Goal: Task Accomplishment & Management: Manage account settings

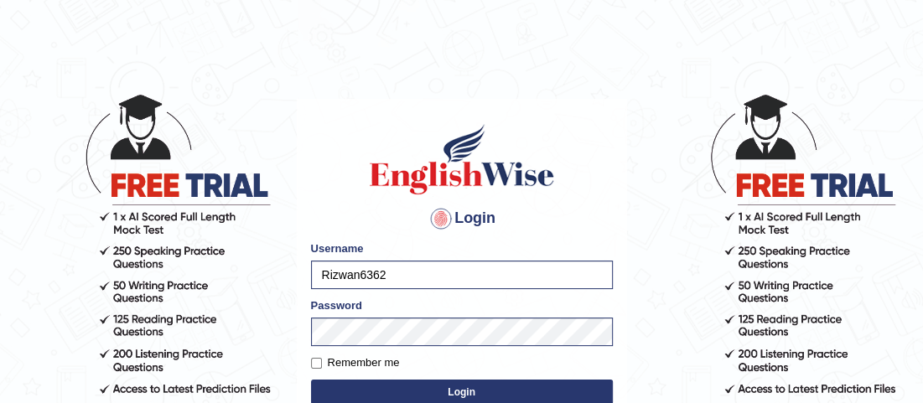
click at [516, 261] on input "Rizwan6362" at bounding box center [462, 275] width 302 height 29
type input "R"
click at [414, 262] on input "Hu" at bounding box center [462, 275] width 302 height 29
type input "hamnarashid"
click at [225, 344] on body "Login Please fix the following errors: Username hamnarashid Password Remember m…" at bounding box center [461, 247] width 923 height 403
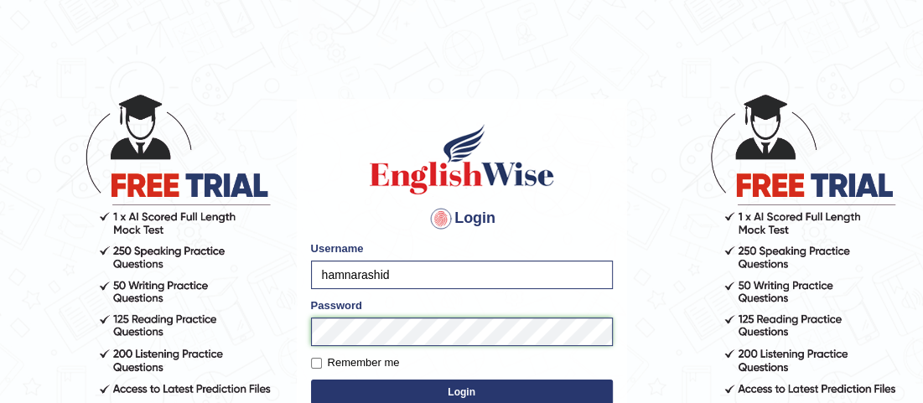
click at [311, 380] on button "Login" at bounding box center [462, 392] width 302 height 25
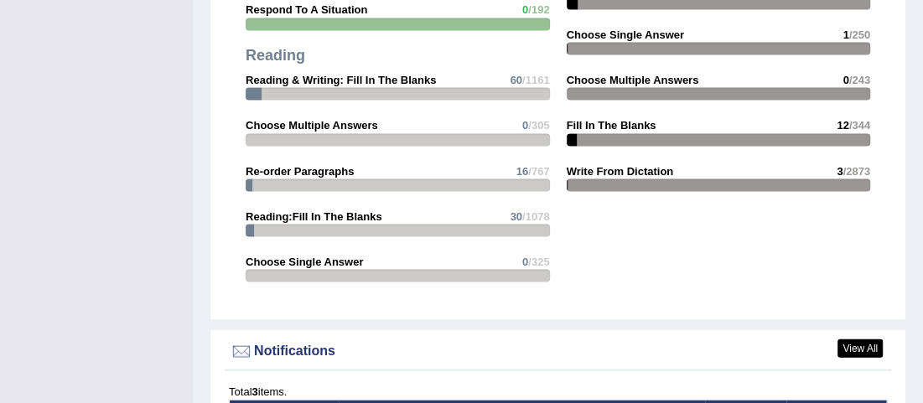
scroll to position [1988, 0]
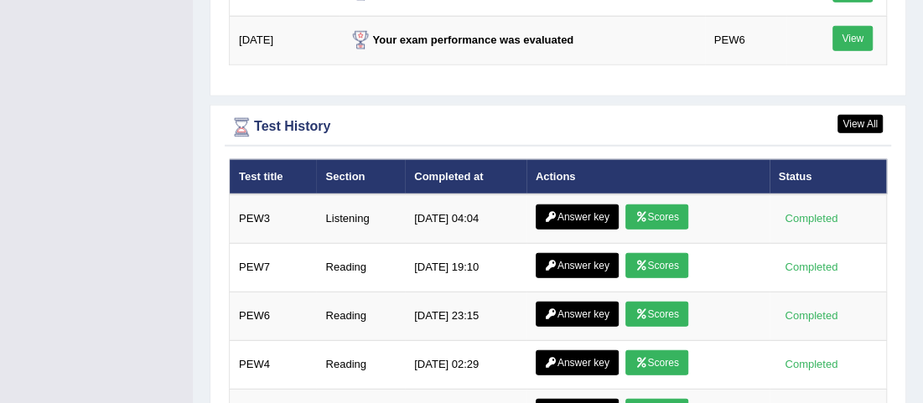
scroll to position [2390, 0]
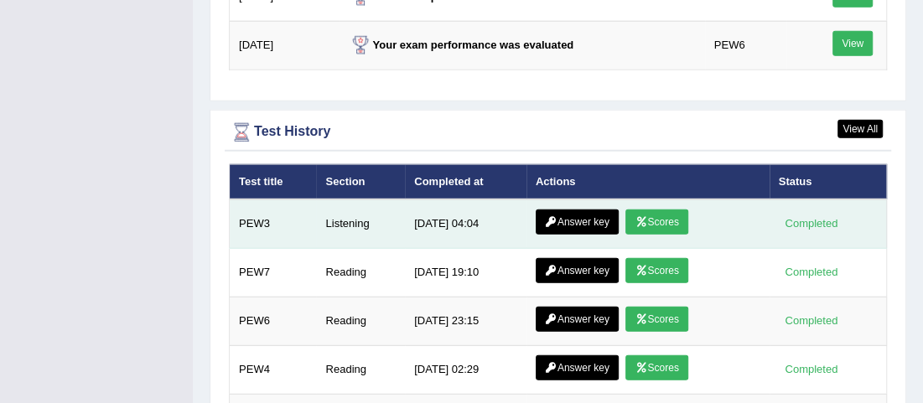
click at [597, 210] on link "Answer key" at bounding box center [577, 222] width 83 height 25
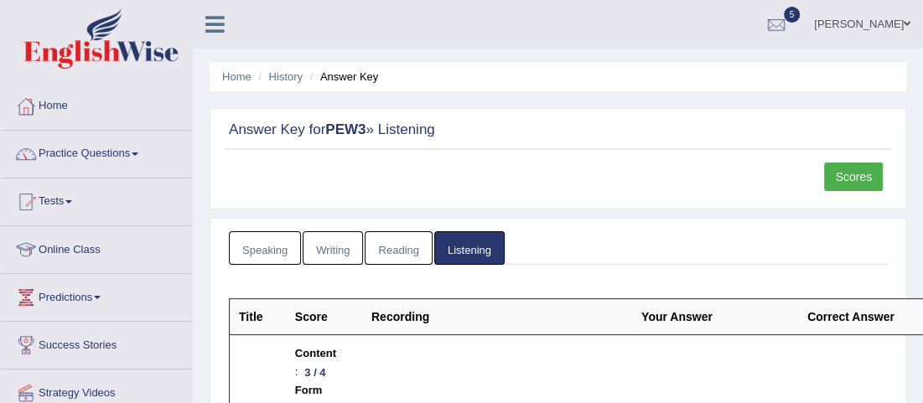
drag, startPoint x: 0, startPoint y: 0, endPoint x: 933, endPoint y: -52, distance: 934.8
click at [922, 0] on html "Toggle navigation Home Practice Questions Speaking Practice Read Aloud Repeat S…" at bounding box center [461, 201] width 923 height 403
click at [846, 179] on link "Scores" at bounding box center [853, 177] width 59 height 29
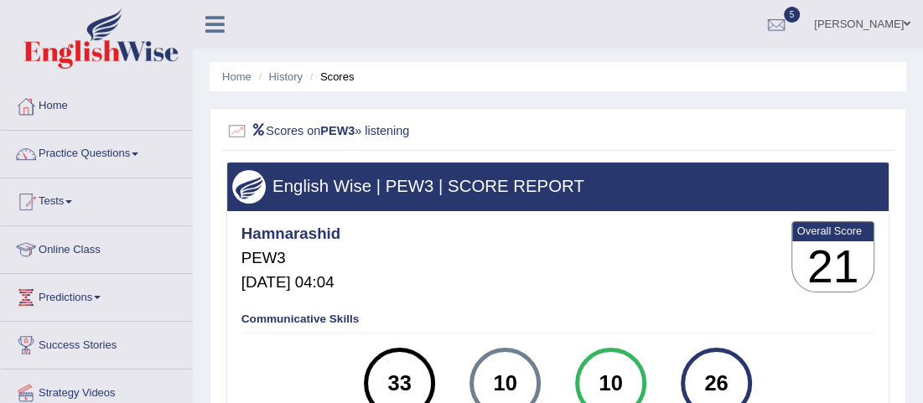
drag, startPoint x: 381, startPoint y: 377, endPoint x: 423, endPoint y: 377, distance: 41.9
click at [423, 377] on div "33" at bounding box center [399, 384] width 52 height 60
click at [283, 71] on link "History" at bounding box center [286, 76] width 34 height 13
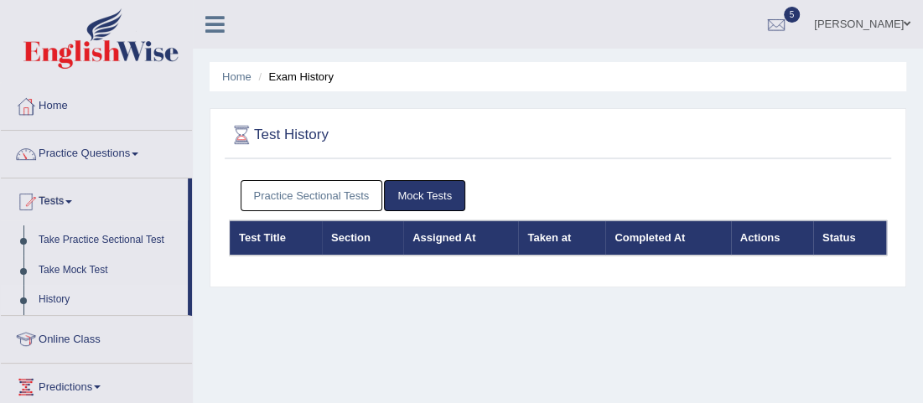
click at [299, 195] on link "Practice Sectional Tests" at bounding box center [312, 195] width 143 height 31
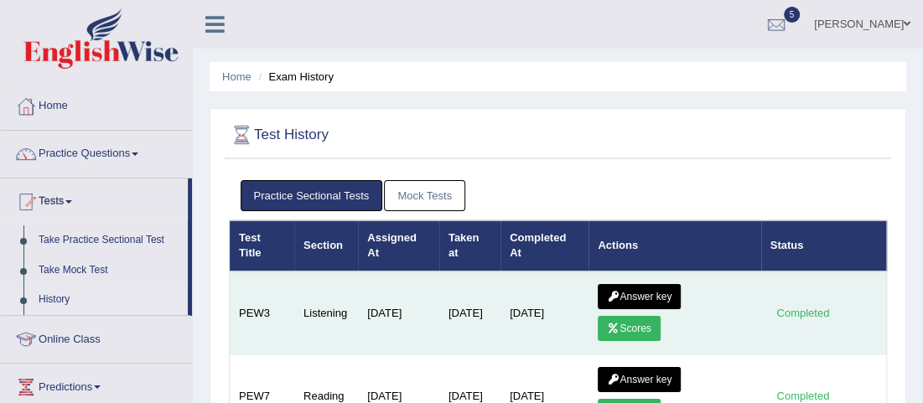
click at [632, 324] on link "Scores" at bounding box center [629, 328] width 62 height 25
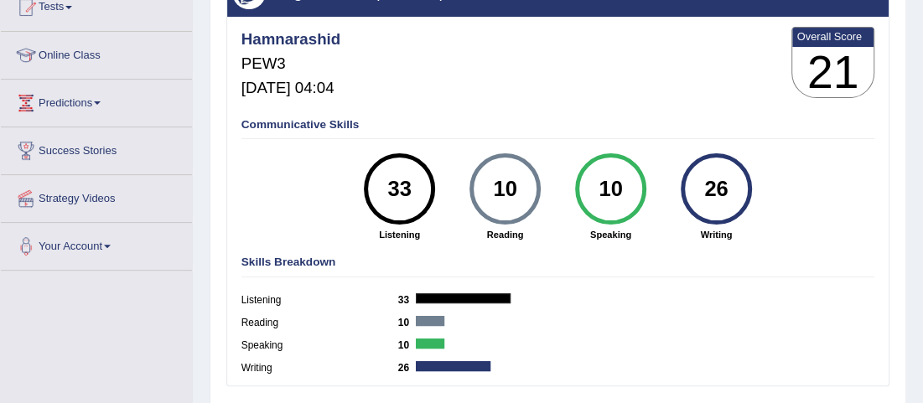
scroll to position [195, 0]
drag, startPoint x: 387, startPoint y: 184, endPoint x: 417, endPoint y: 190, distance: 30.6
click at [417, 188] on div "33" at bounding box center [399, 189] width 52 height 60
click at [440, 220] on div "33 Listening" at bounding box center [400, 197] width 106 height 88
drag, startPoint x: 387, startPoint y: 202, endPoint x: 405, endPoint y: 191, distance: 20.7
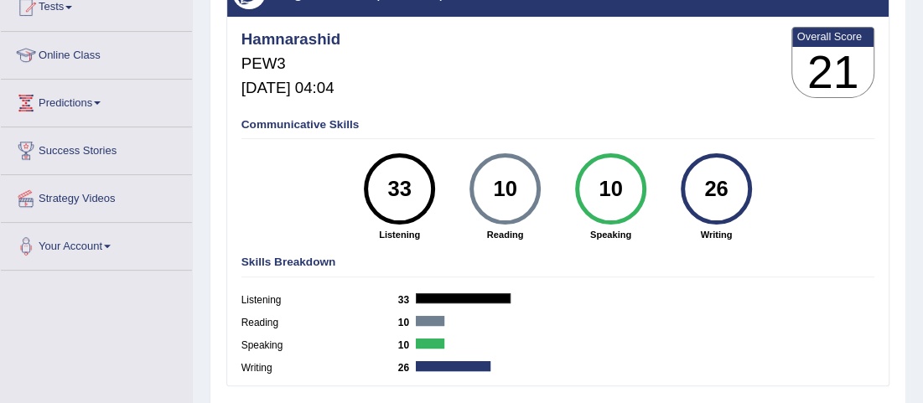
click at [405, 191] on div "33" at bounding box center [399, 189] width 52 height 60
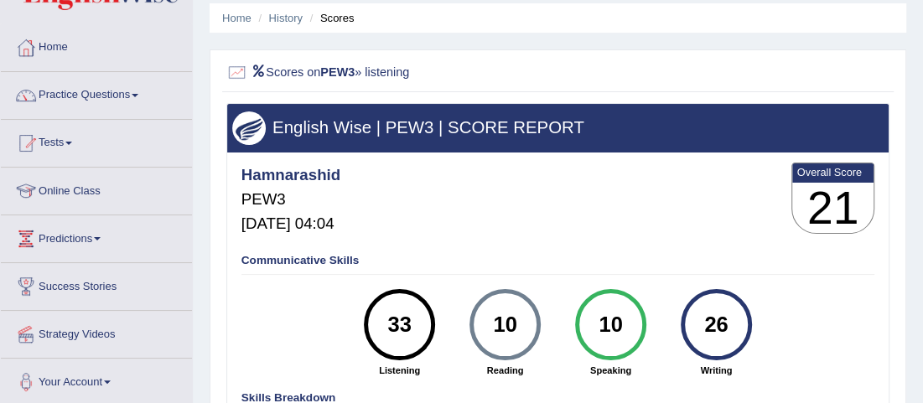
scroll to position [6, 0]
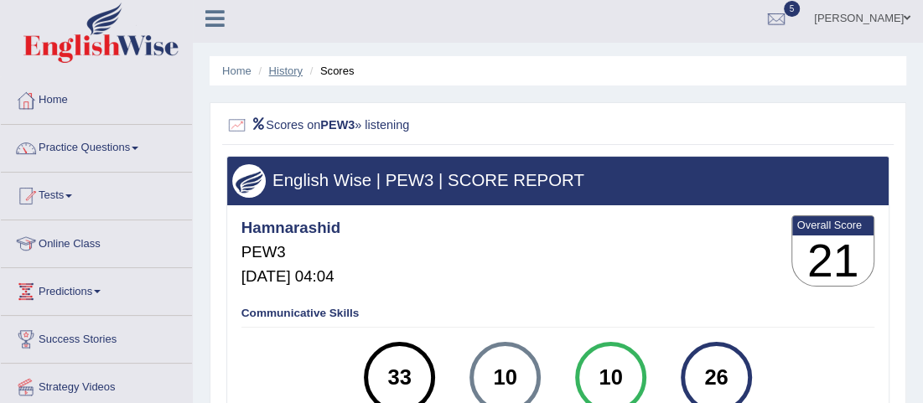
click at [284, 67] on link "History" at bounding box center [286, 71] width 34 height 13
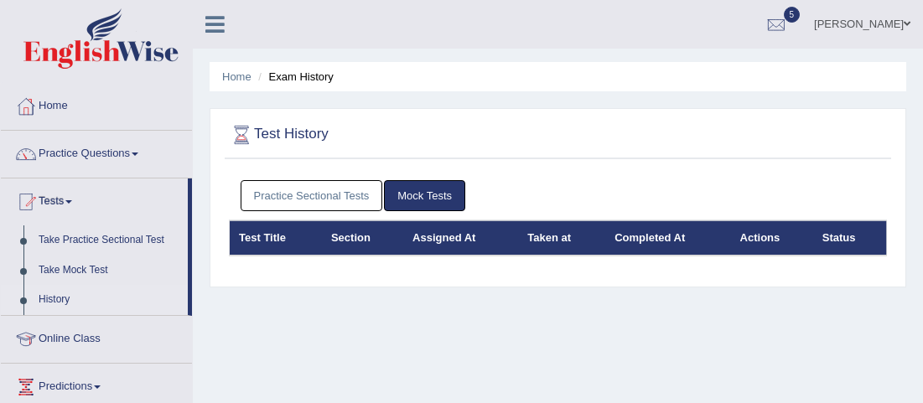
click at [349, 193] on link "Practice Sectional Tests" at bounding box center [312, 195] width 143 height 31
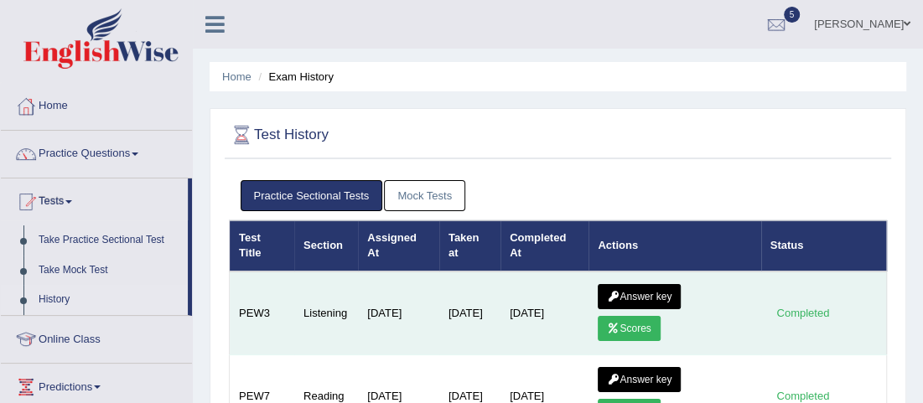
click at [645, 291] on link "Answer key" at bounding box center [639, 296] width 83 height 25
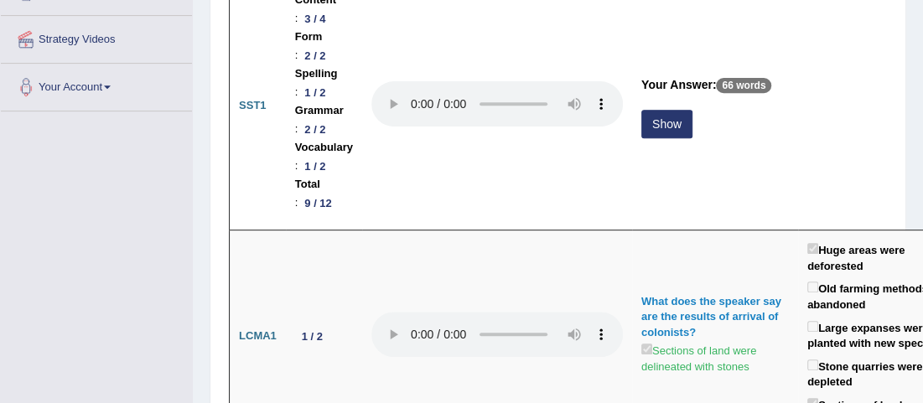
drag, startPoint x: 932, startPoint y: 17, endPoint x: 933, endPoint y: 41, distance: 24.4
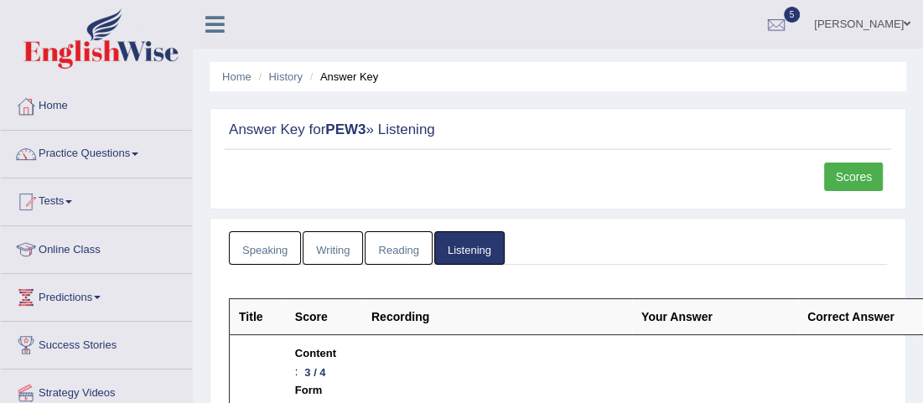
click at [861, 175] on link "Scores" at bounding box center [853, 177] width 59 height 29
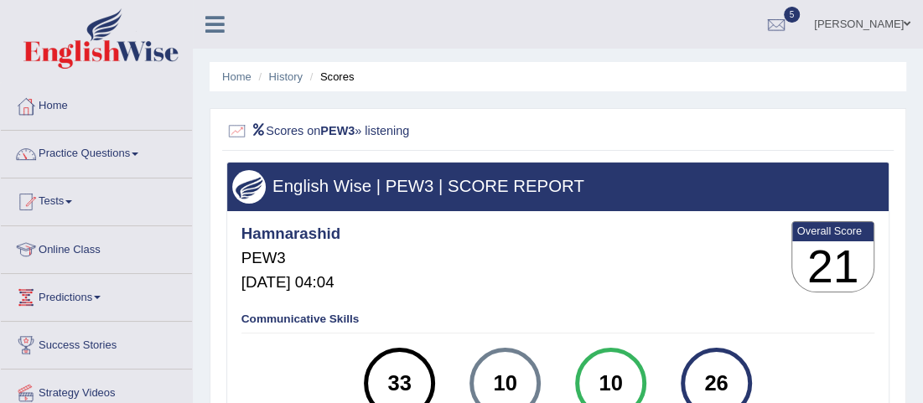
click at [404, 389] on div "33" at bounding box center [399, 384] width 52 height 60
click at [903, 13] on link "[PERSON_NAME]" at bounding box center [863, 22] width 122 height 44
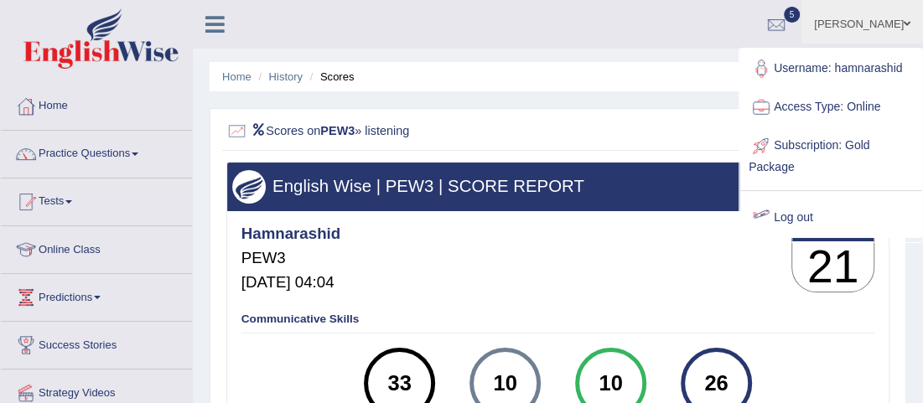
click at [776, 218] on link "Log out" at bounding box center [830, 218] width 181 height 39
